Goal: Information Seeking & Learning: Learn about a topic

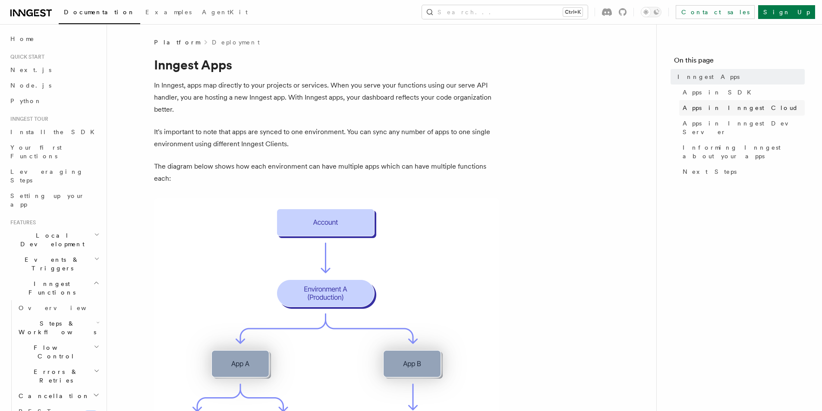
click at [710, 107] on span "Apps in Inngest Cloud" at bounding box center [741, 108] width 116 height 9
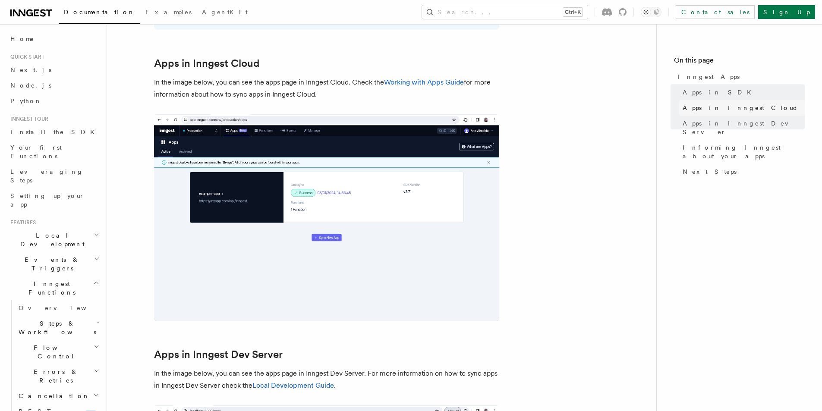
scroll to position [712, 0]
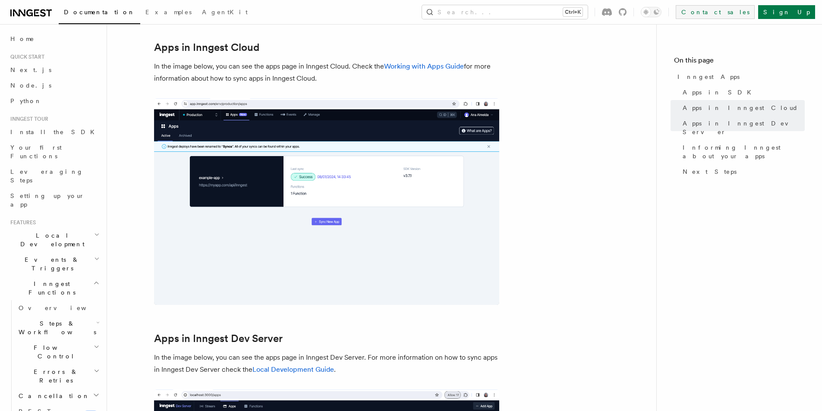
click at [755, 14] on link "Contact sales" at bounding box center [715, 12] width 79 height 14
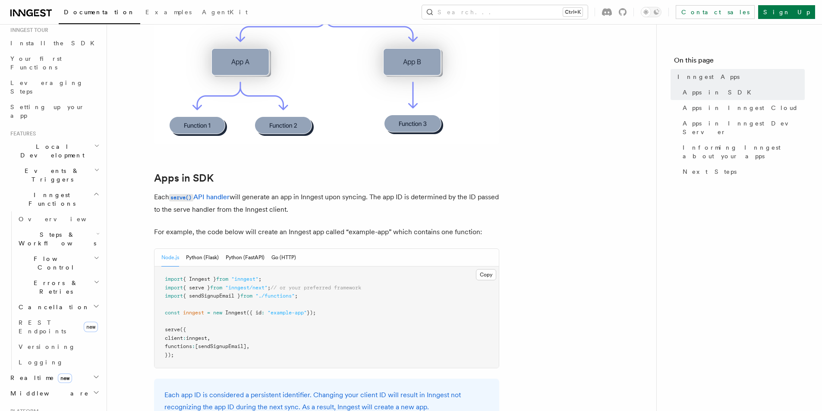
scroll to position [216, 0]
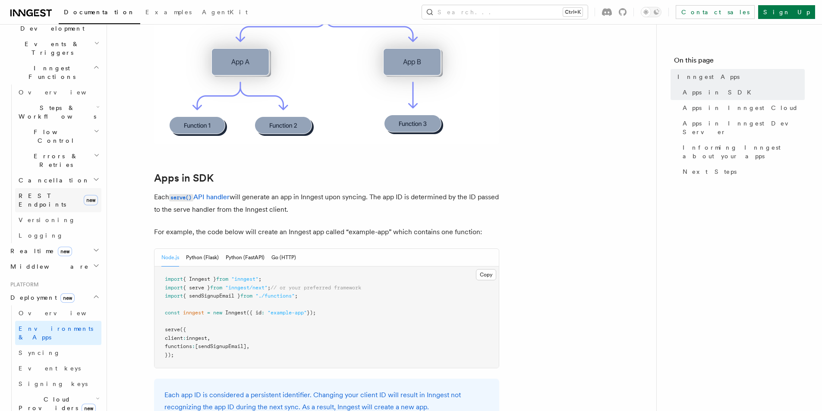
click at [38, 192] on span "REST Endpoints" at bounding box center [42, 200] width 47 height 16
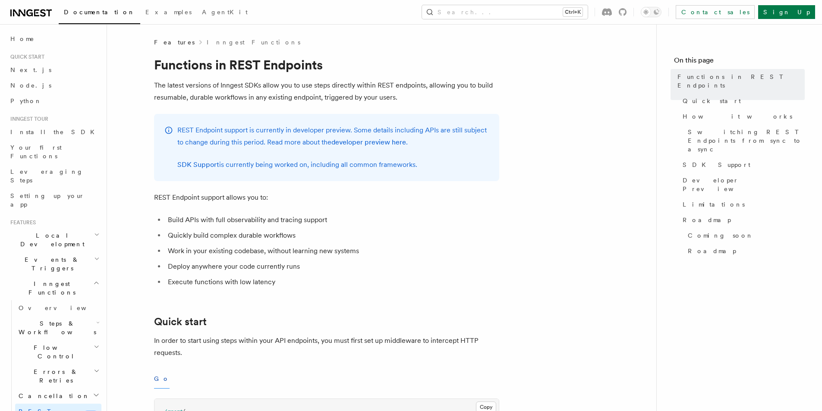
click at [40, 10] on icon at bounding box center [30, 13] width 41 height 10
